Goal: Task Accomplishment & Management: Manage account settings

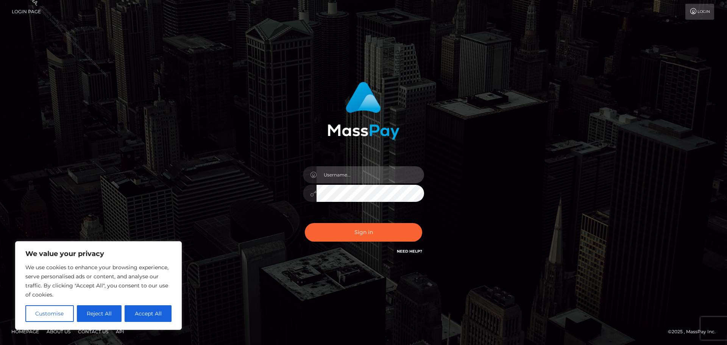
click at [332, 170] on input "text" at bounding box center [369, 174] width 107 height 17
type input "[PERSON_NAME].Silversocial"
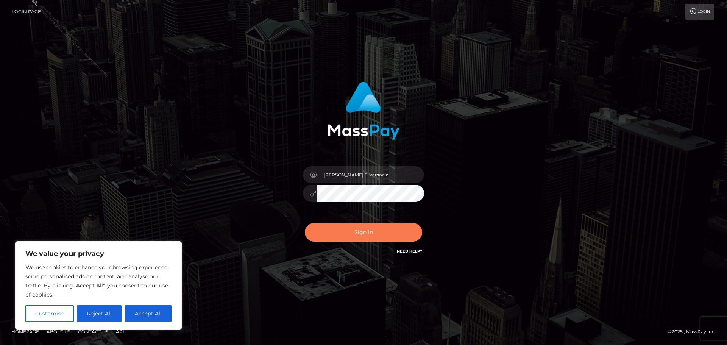
click at [375, 231] on button "Sign in" at bounding box center [363, 232] width 117 height 19
click at [509, 153] on div "[PERSON_NAME].Silversocial Sign in" at bounding box center [363, 172] width 431 height 193
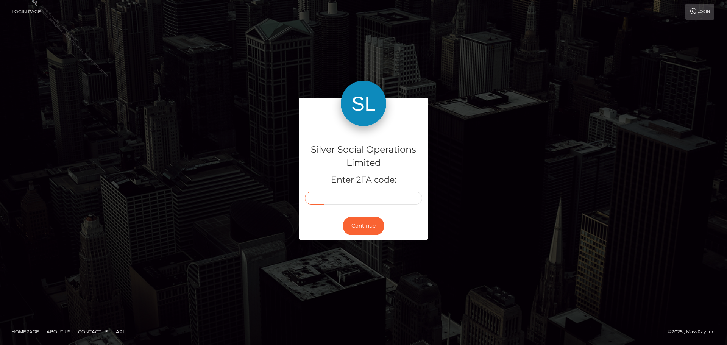
click at [314, 200] on input "text" at bounding box center [315, 197] width 20 height 13
type input "3"
type input "0"
type input "5"
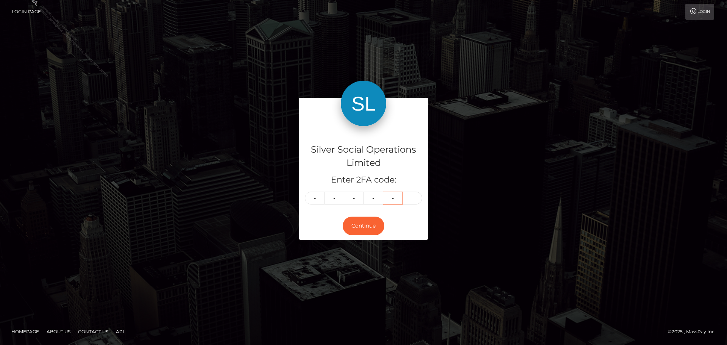
type input "2"
type input "8"
